Goal: Communication & Community: Answer question/provide support

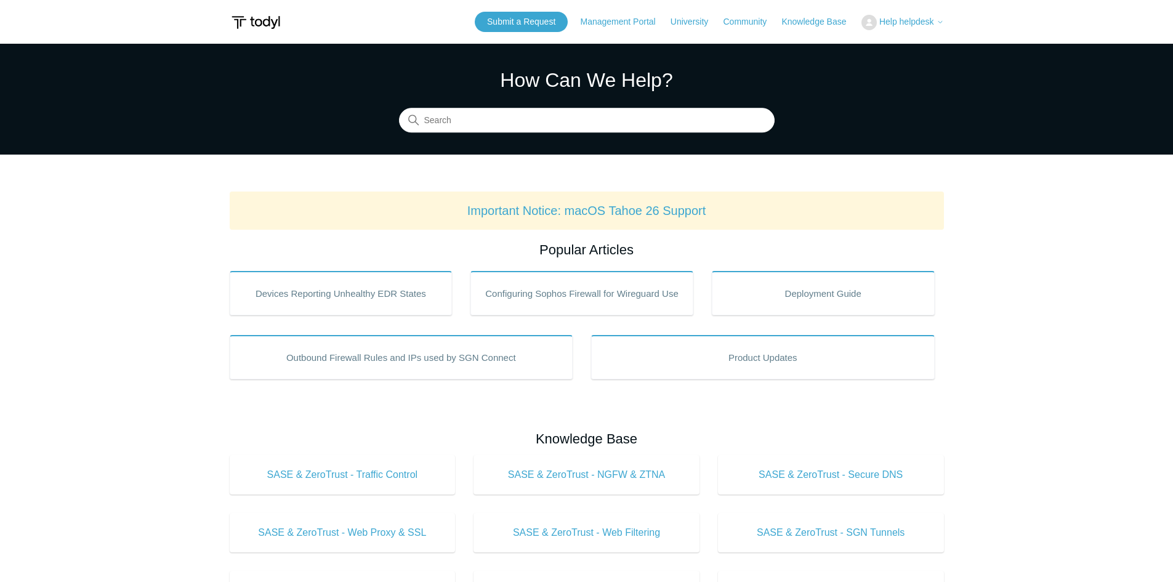
click at [902, 25] on span "Help helpdesk" at bounding box center [906, 22] width 55 height 10
click at [920, 49] on link "My Support Requests" at bounding box center [922, 49] width 120 height 22
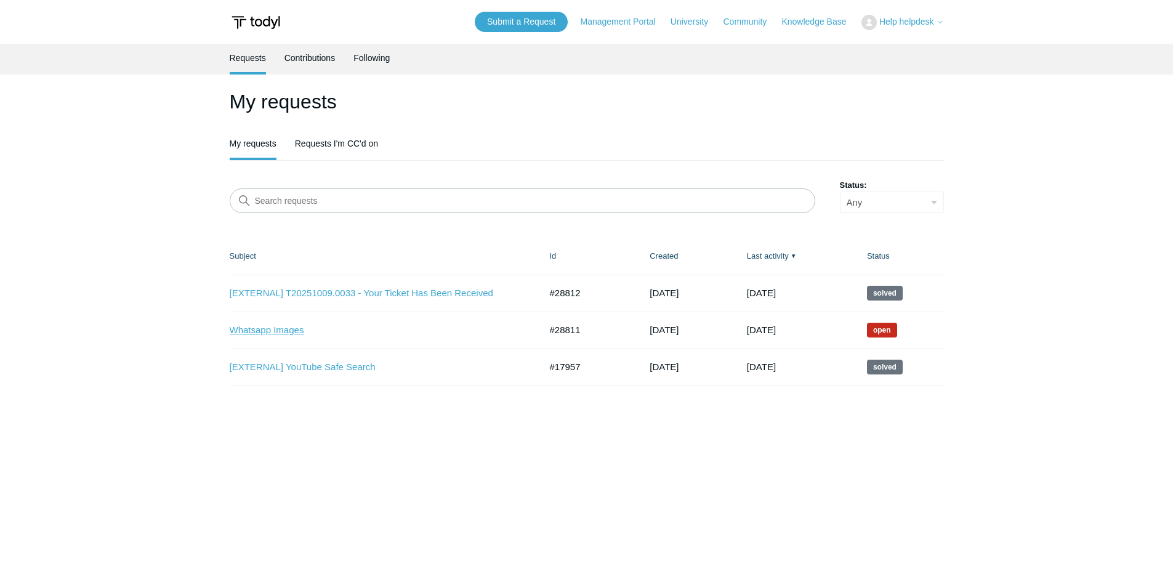
click at [260, 328] on link "Whatsapp Images" at bounding box center [376, 330] width 292 height 14
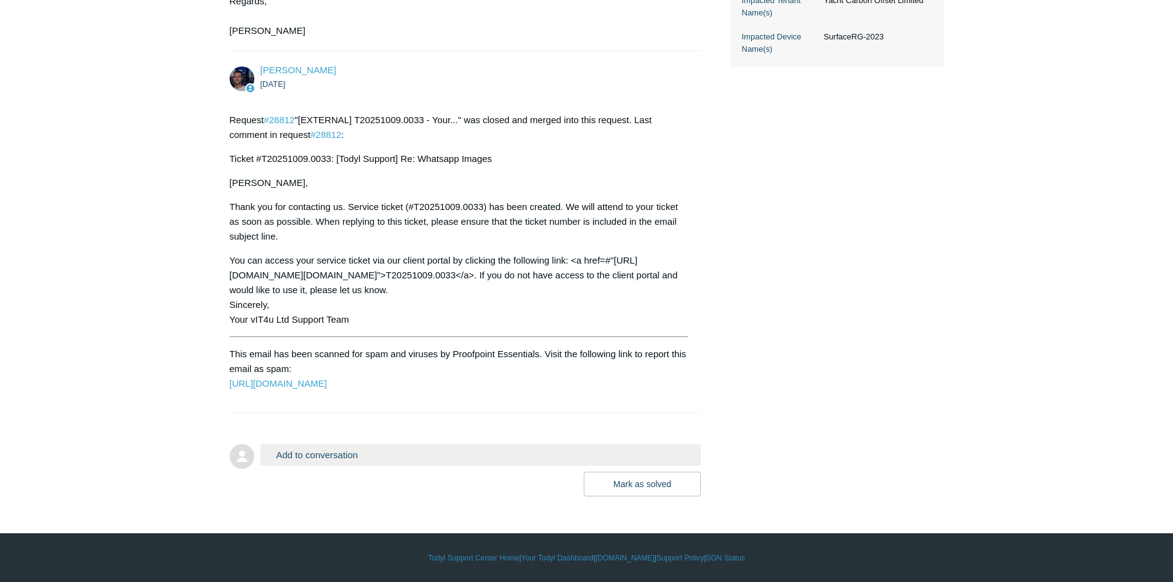
scroll to position [660, 0]
click at [327, 458] on button "Add to conversation" at bounding box center [480, 455] width 441 height 22
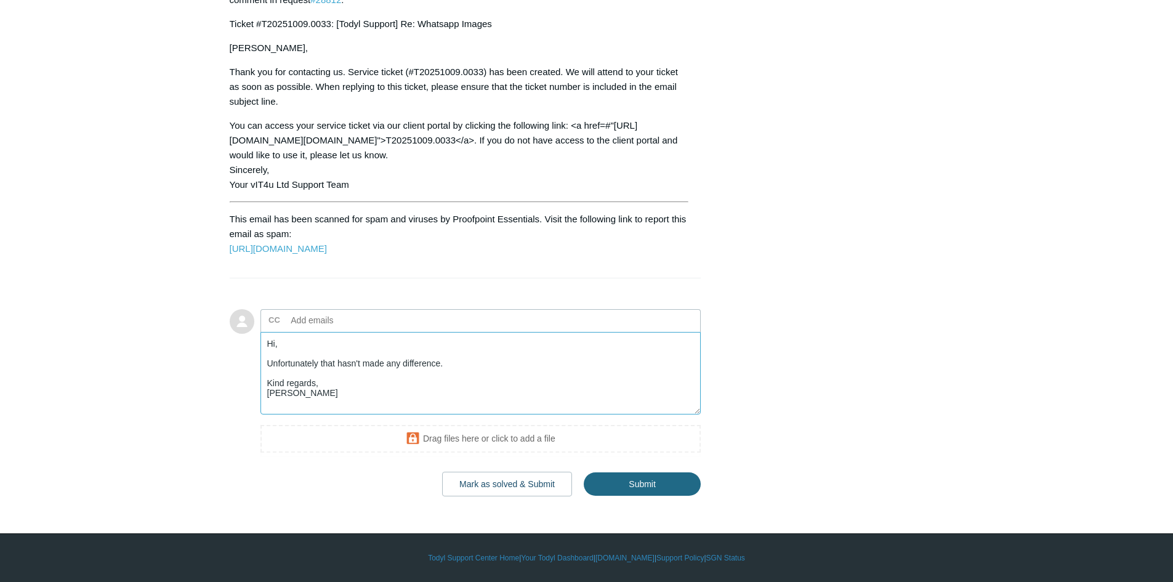
scroll to position [795, 0]
type textarea "Hi, Unfortunately that hasn't made any difference. Kind regards, Brad"
click at [648, 483] on input "Submit" at bounding box center [642, 483] width 117 height 25
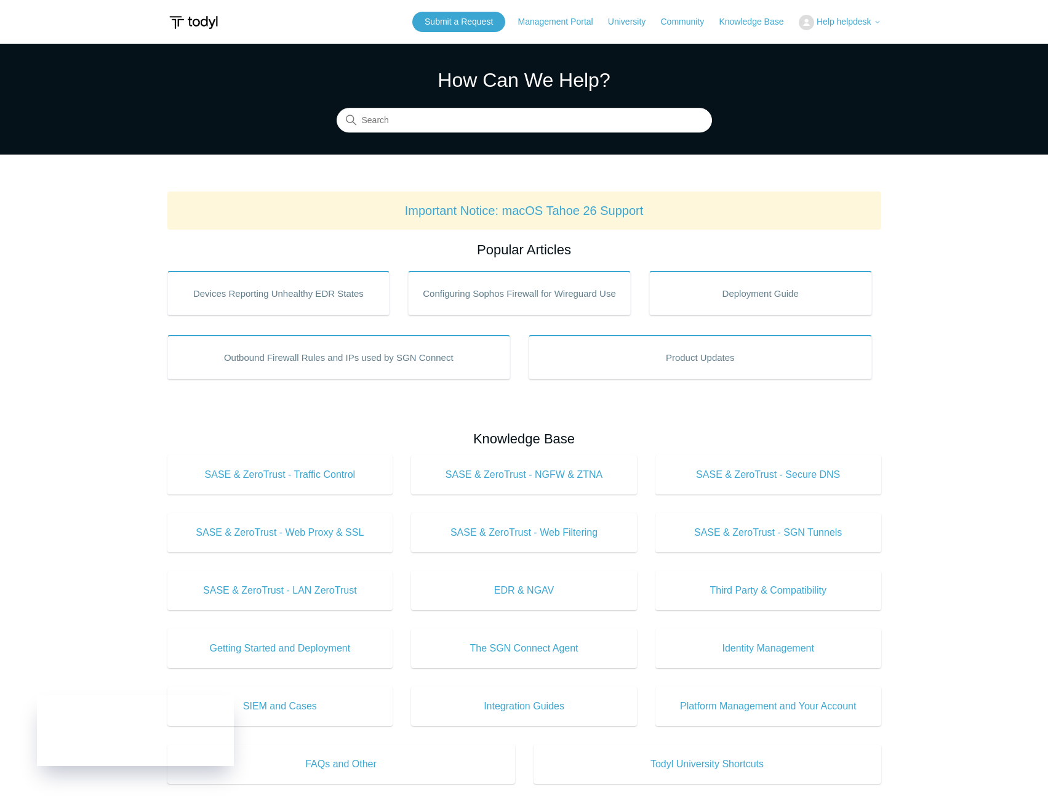
click at [846, 22] on span "Help helpdesk" at bounding box center [844, 22] width 55 height 10
click at [851, 51] on link "My Support Requests" at bounding box center [860, 49] width 120 height 22
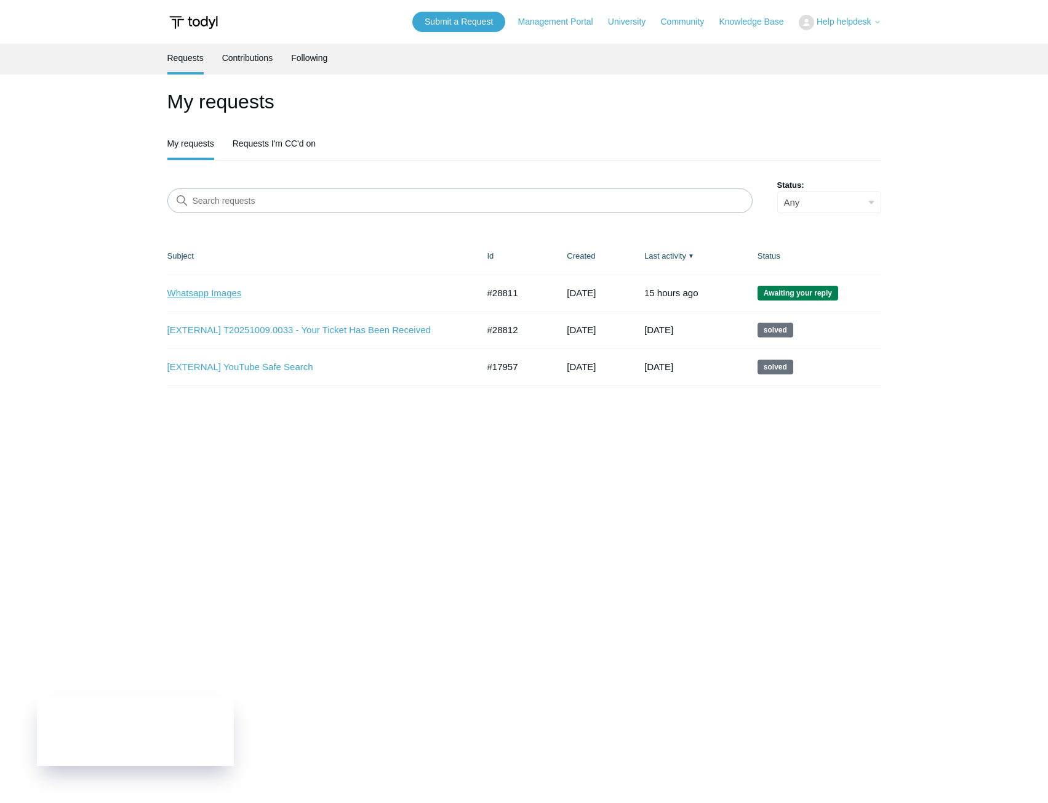
click at [187, 294] on link "Whatsapp Images" at bounding box center [313, 293] width 292 height 14
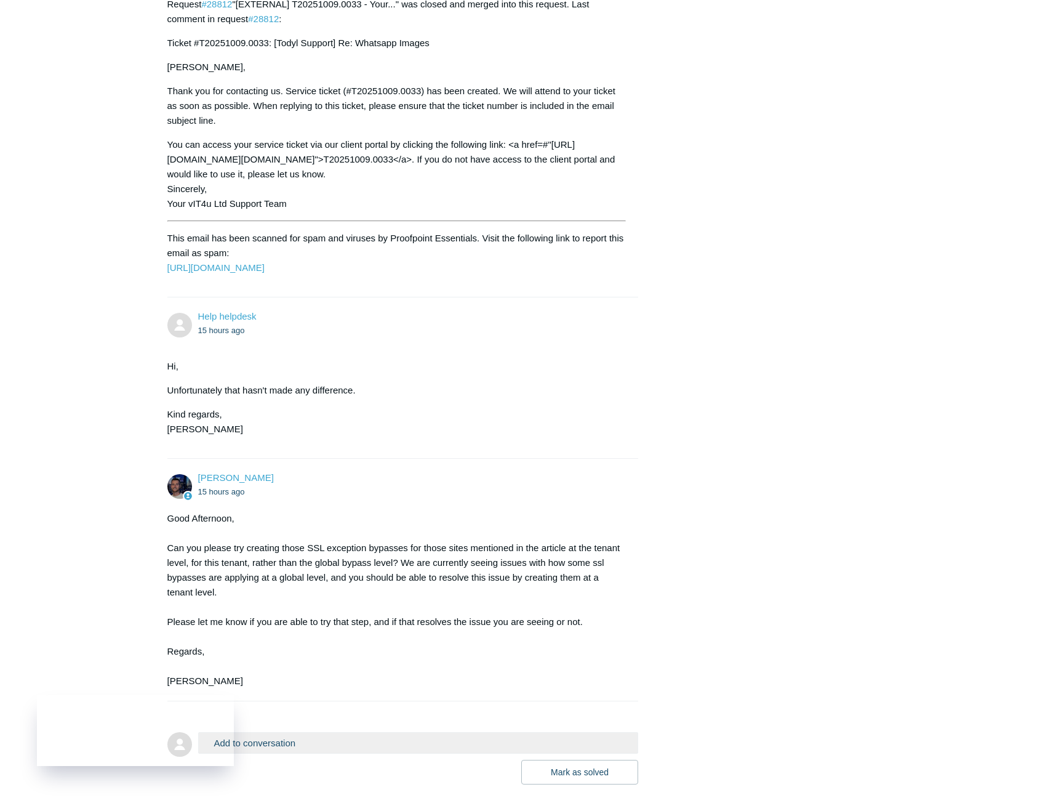
scroll to position [800, 0]
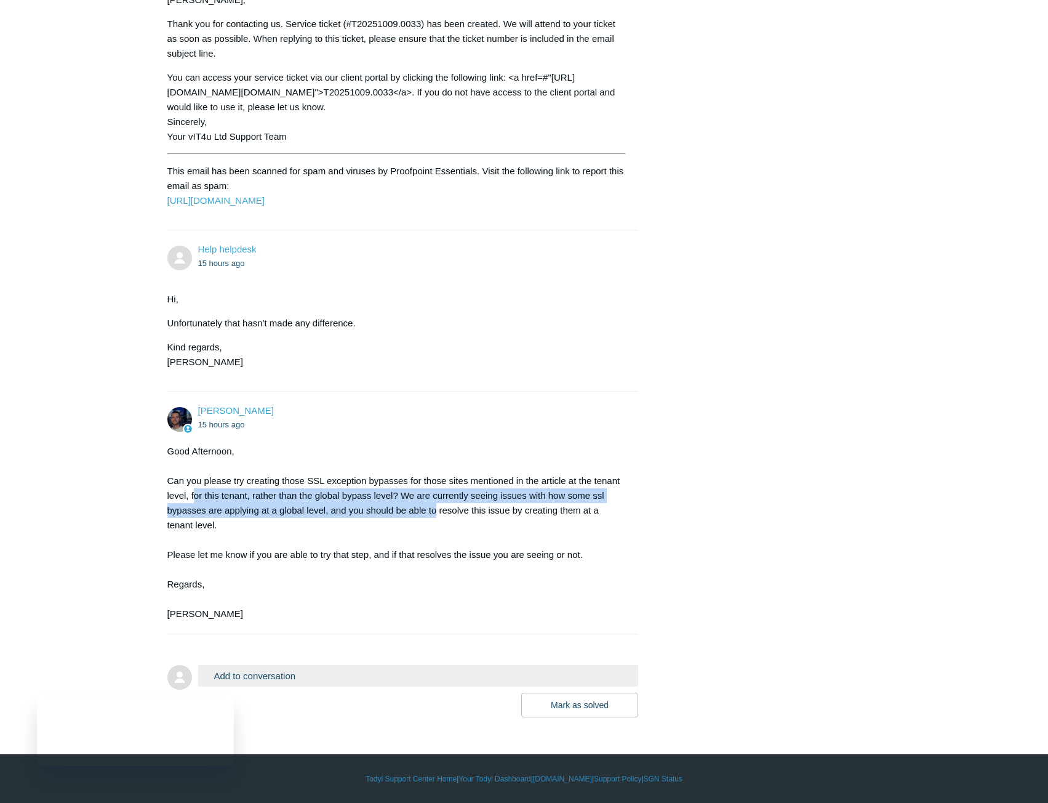
drag, startPoint x: 193, startPoint y: 536, endPoint x: 441, endPoint y: 557, distance: 249.6
click at [438, 552] on div "Good Afternoon, Can you please try creating those SSL exception bypasses for th…" at bounding box center [396, 532] width 459 height 177
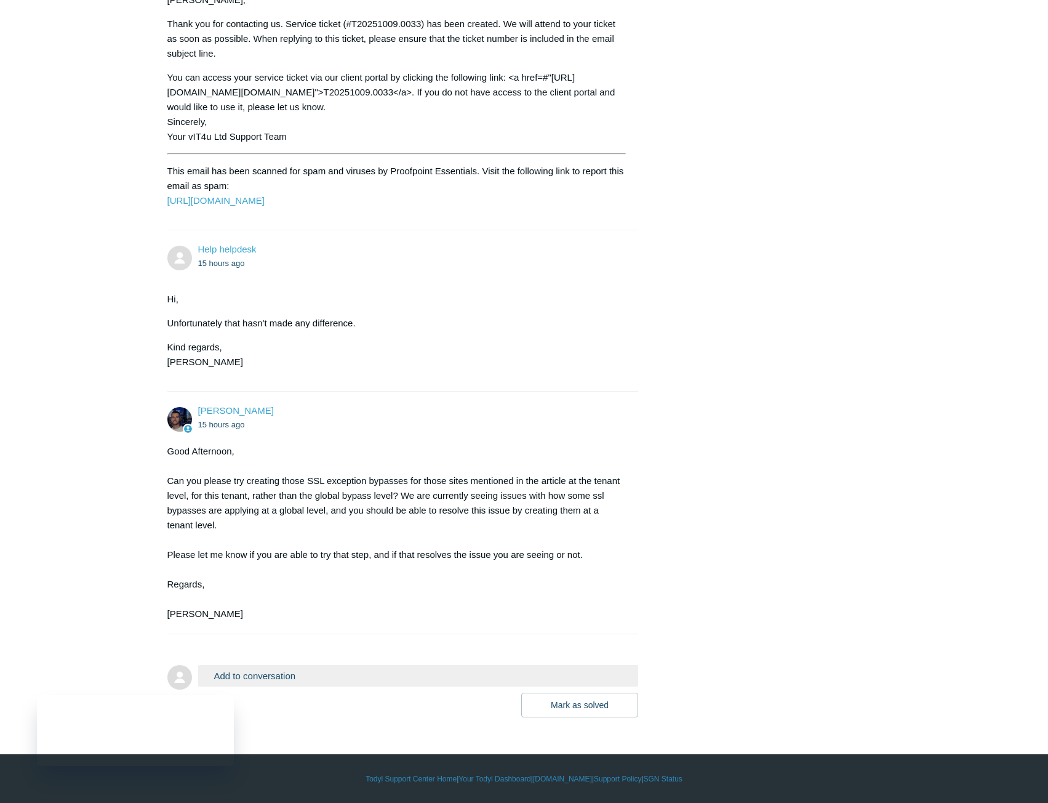
click at [472, 560] on div "Good Afternoon, Can you please try creating those SSL exception bypasses for th…" at bounding box center [396, 532] width 459 height 177
click at [310, 680] on button "Add to conversation" at bounding box center [418, 676] width 441 height 22
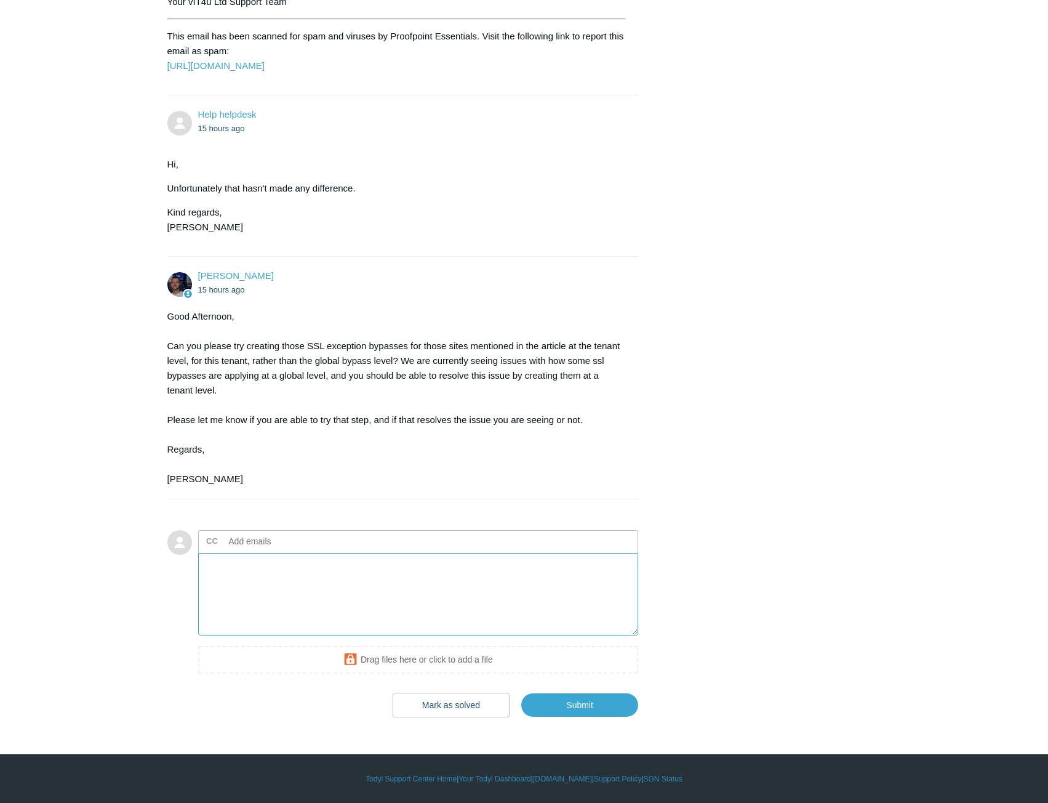
click at [259, 636] on textarea "Add your reply" at bounding box center [418, 594] width 441 height 83
type textarea "I"
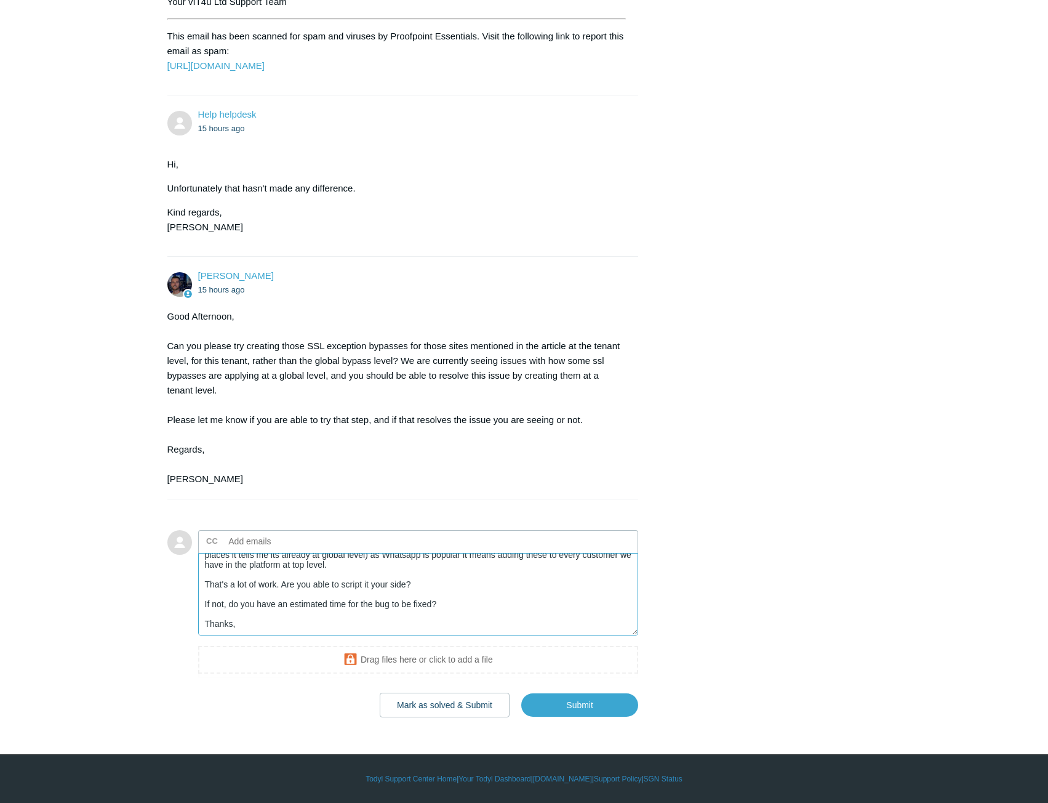
scroll to position [977, 0]
type textarea "Hi, In order to add at the tenant level I would have to remove from the global …"
click at [572, 705] on input "Submit" at bounding box center [579, 704] width 117 height 25
